Goal: Task Accomplishment & Management: Complete application form

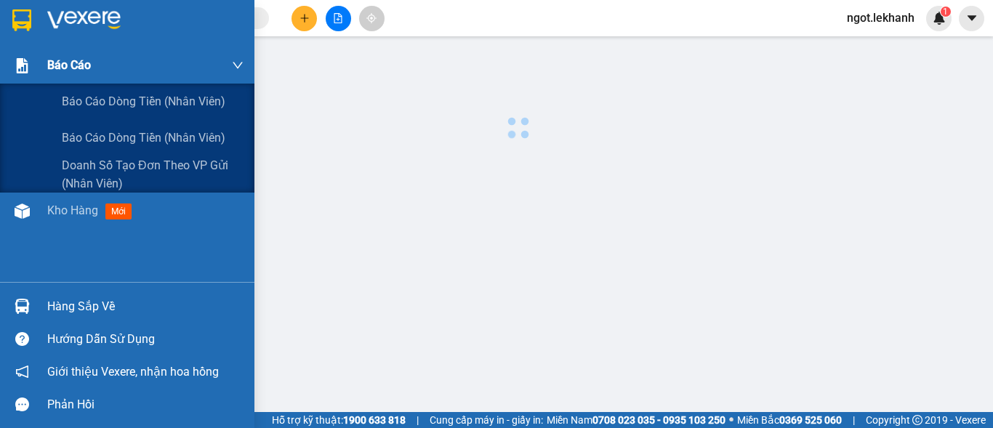
click at [128, 95] on span "Báo cáo dòng tiền (nhân viên)" at bounding box center [144, 101] width 164 height 18
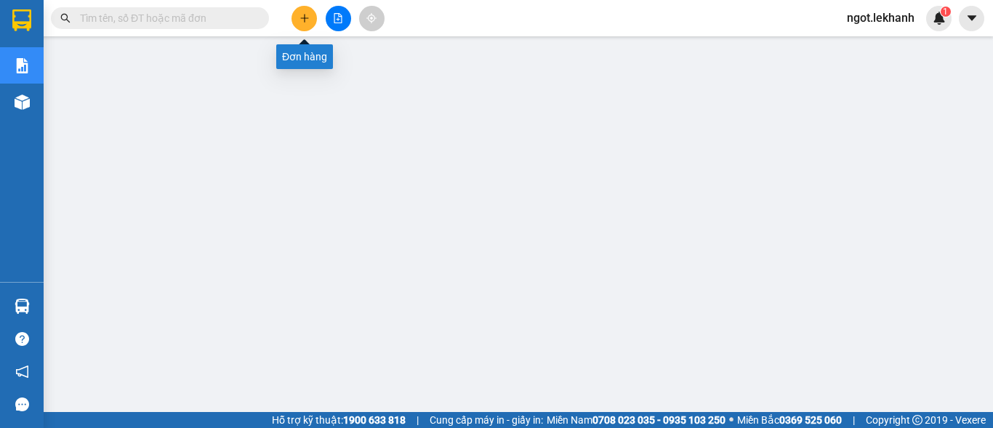
click at [297, 20] on button at bounding box center [304, 18] width 25 height 25
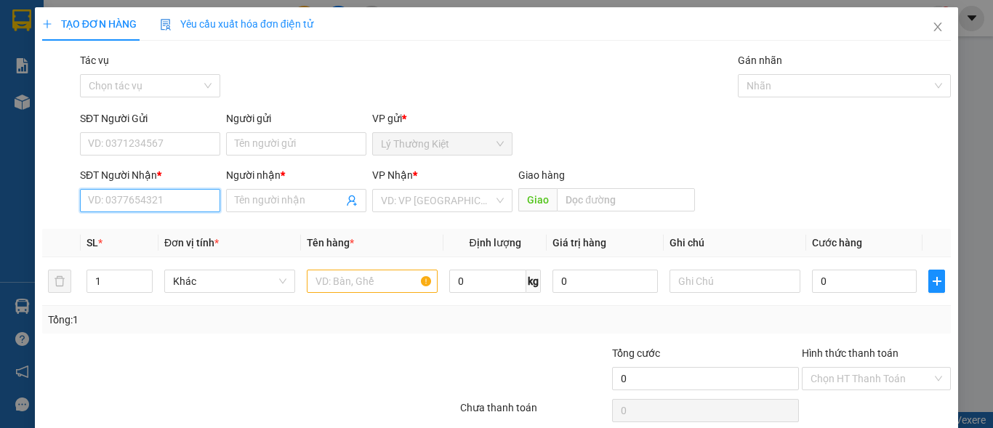
click at [176, 209] on input "SĐT Người Nhận *" at bounding box center [150, 200] width 140 height 23
type input "0909386595"
click at [158, 233] on div "0909386595 - son" at bounding box center [148, 230] width 121 height 16
type input "son"
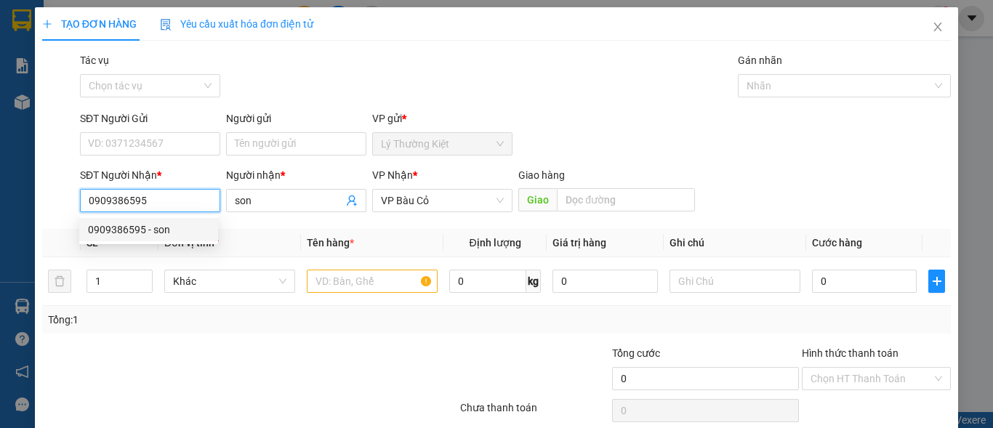
type input "50.000"
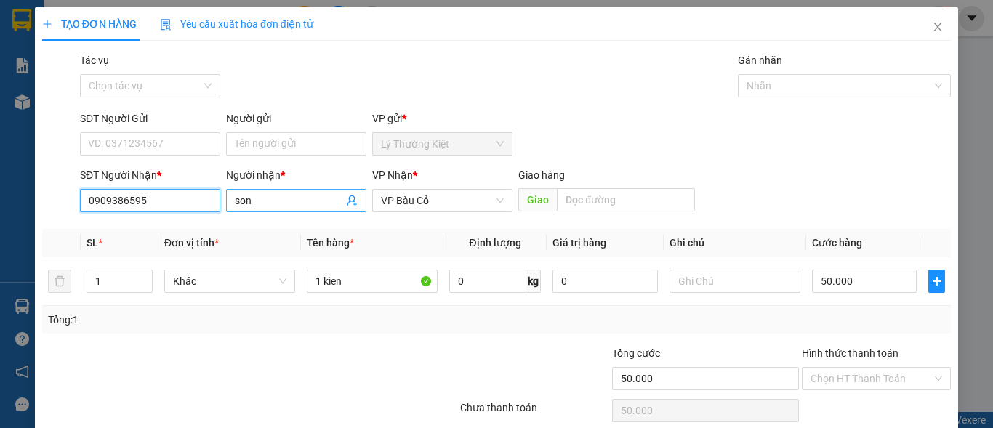
type input "0909386595"
click at [278, 203] on input "son" at bounding box center [289, 201] width 108 height 16
click at [292, 187] on div "Người nhận *" at bounding box center [296, 178] width 140 height 22
click at [292, 189] on div "Người nhận * son son" at bounding box center [296, 192] width 140 height 51
click at [288, 198] on input "son" at bounding box center [289, 201] width 108 height 16
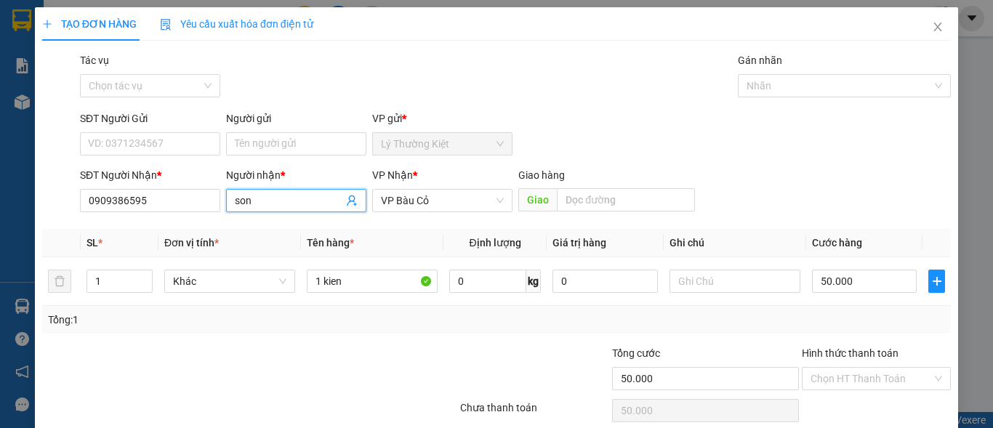
click at [288, 198] on input "son" at bounding box center [289, 201] width 108 height 16
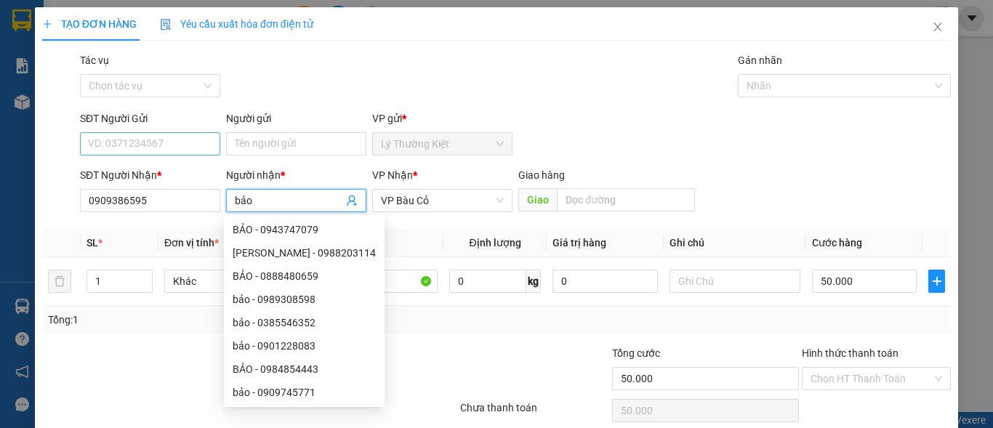
type input "bảo"
click at [164, 145] on input "SĐT Người Gửi" at bounding box center [150, 143] width 140 height 23
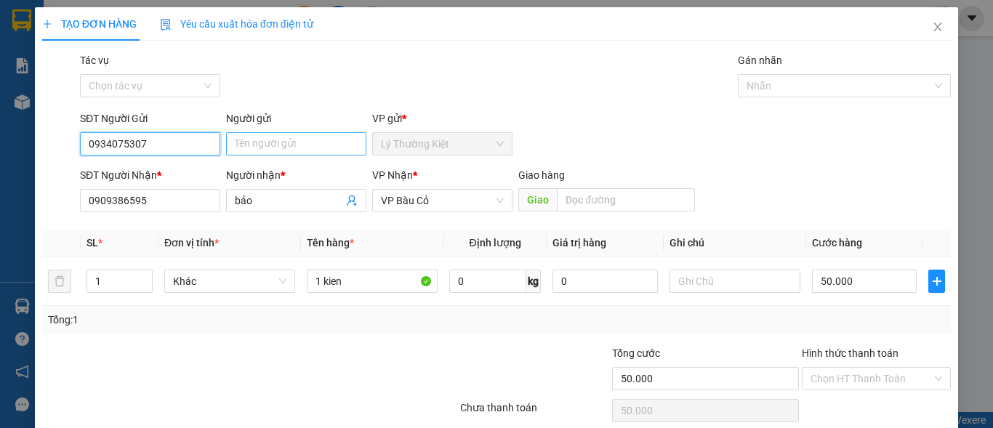
type input "0934075307"
click at [251, 136] on input "Người gửi" at bounding box center [296, 143] width 140 height 23
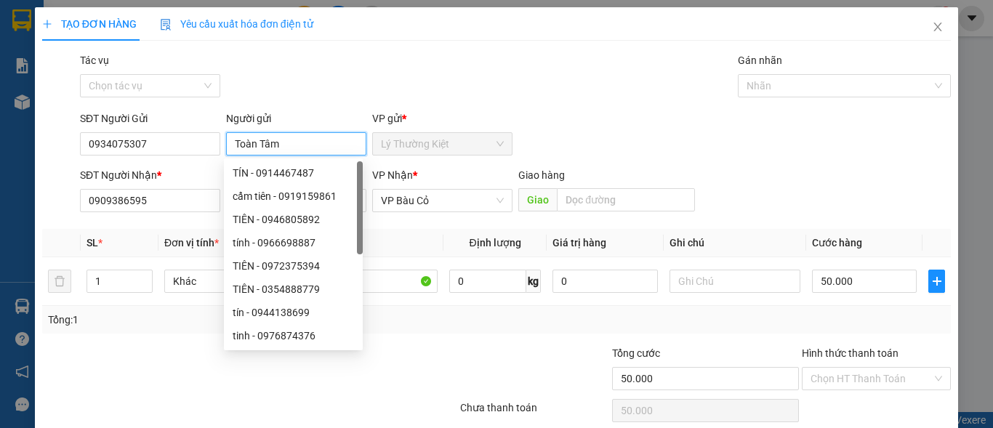
type input "Toàn Tâm"
click at [606, 87] on div "Tác vụ Chọn tác vụ Gán nhãn Nhãn" at bounding box center [515, 77] width 877 height 51
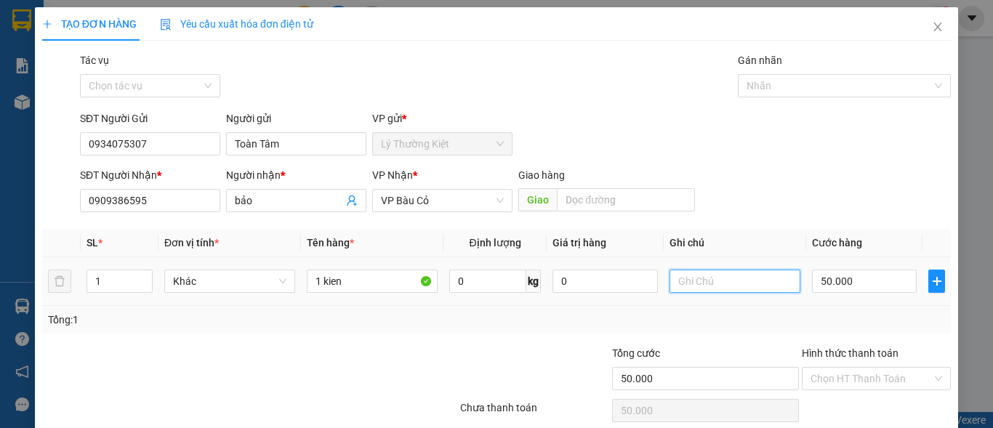
click at [745, 283] on input "text" at bounding box center [735, 281] width 131 height 23
type input "mai nhận , hư k đền"
click at [822, 276] on input "50.000" at bounding box center [864, 281] width 105 height 23
type input "4"
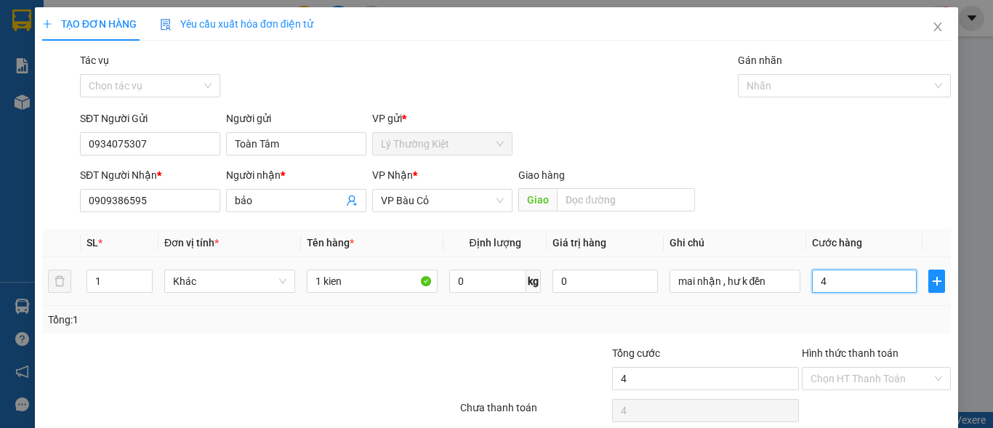
type input "40"
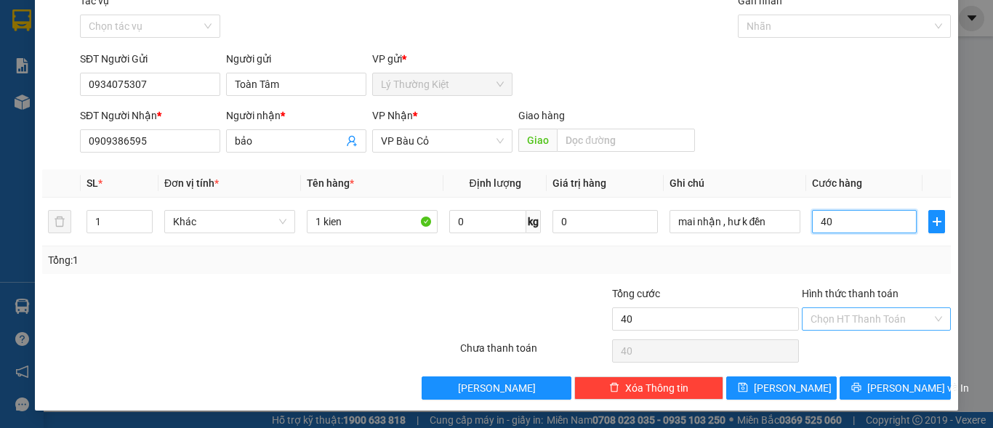
type input "40"
type input "40.000"
click at [854, 321] on input "Hình thức thanh toán" at bounding box center [871, 319] width 121 height 22
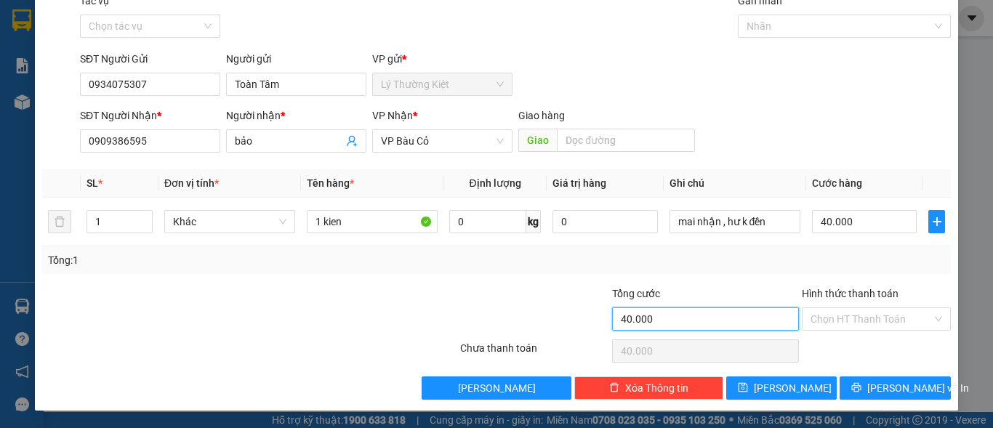
click at [721, 316] on input "40.000" at bounding box center [705, 319] width 187 height 23
click at [748, 282] on div "Transit Pickup Surcharge Ids Transit Deliver Surcharge Ids Transit Deliver Surc…" at bounding box center [496, 196] width 909 height 407
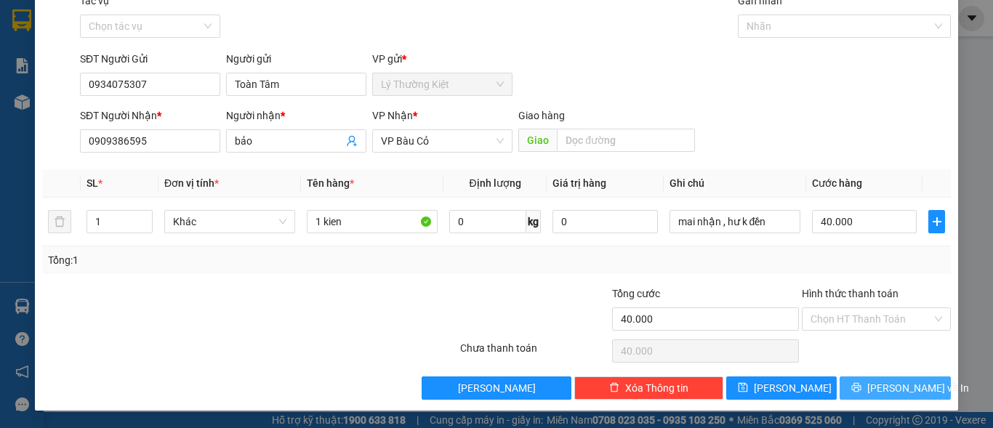
click at [862, 383] on icon "printer" at bounding box center [856, 387] width 10 height 10
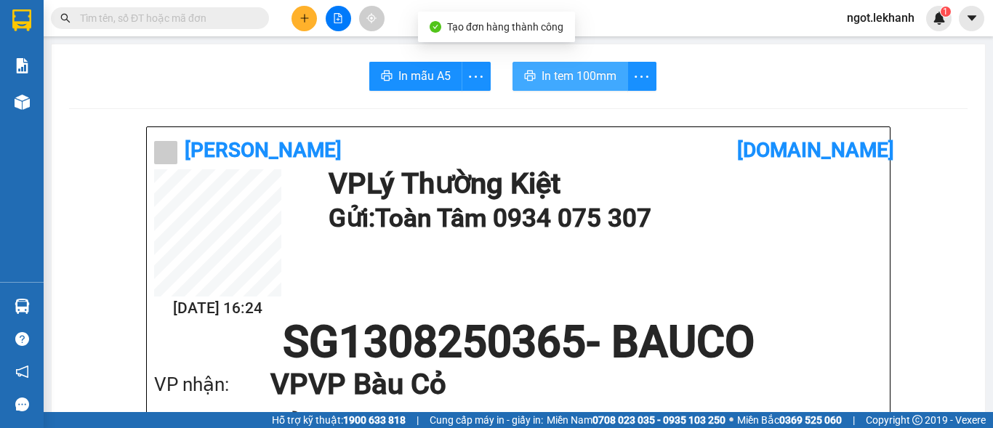
click at [542, 68] on span "In tem 100mm" at bounding box center [579, 76] width 75 height 18
